Goal: Task Accomplishment & Management: Complete application form

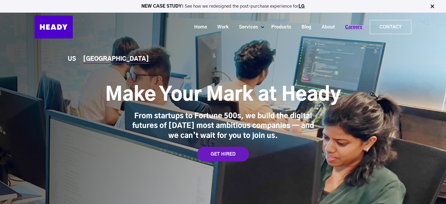
click at [356, 22] on link "Careers" at bounding box center [351, 27] width 27 height 11
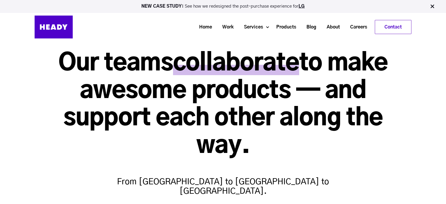
scroll to position [5, 0]
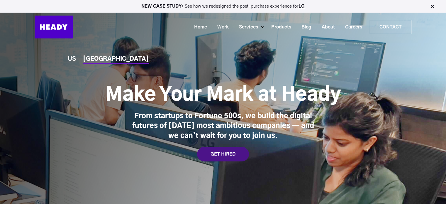
click at [204, 158] on div "GET HIRED" at bounding box center [223, 154] width 52 height 15
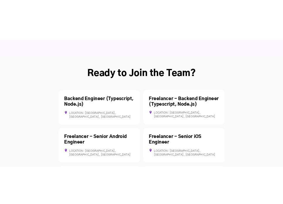
scroll to position [1593, 0]
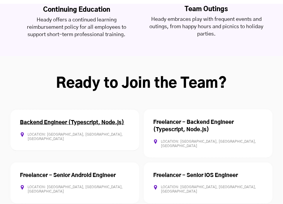
click at [124, 109] on div "Backend Engineer (Typescript, Node.js) Location: Mumbai, Maharashtra, India Ful…" at bounding box center [75, 129] width 129 height 41
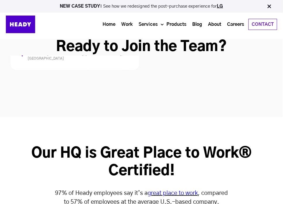
scroll to position [1618, 0]
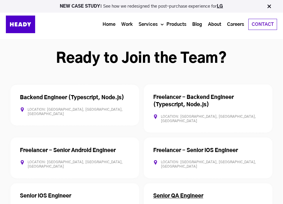
click at [181, 193] on link "Senior QA Engineer" at bounding box center [178, 195] width 50 height 5
